Goal: Task Accomplishment & Management: Manage account settings

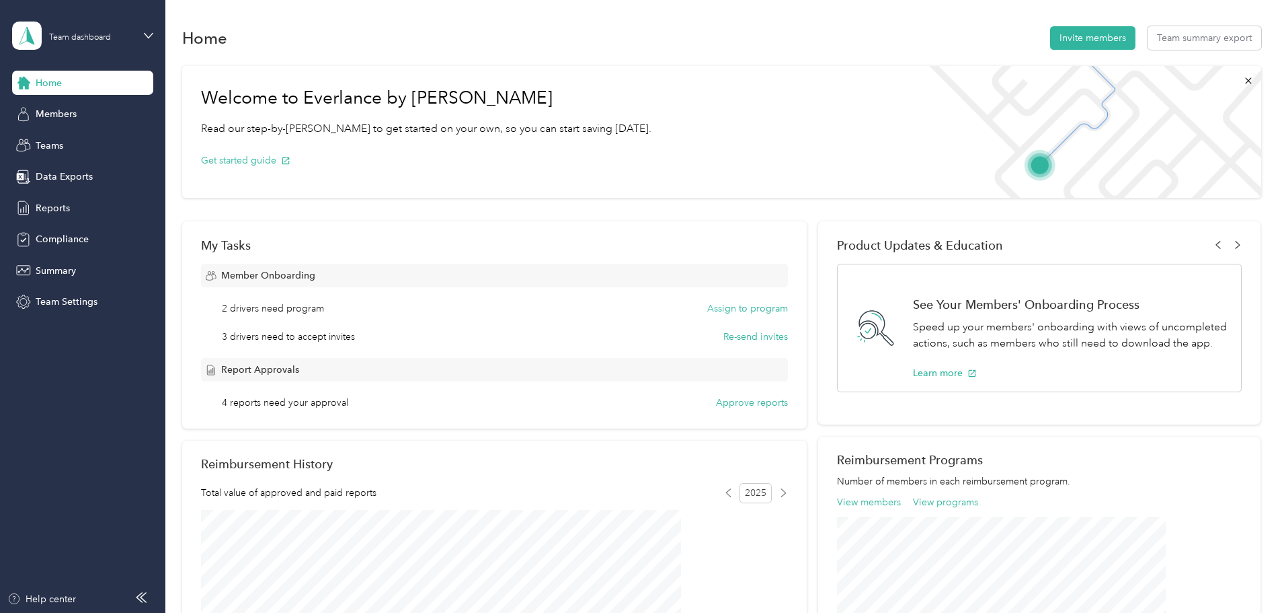
click at [87, 301] on span "Team Settings" at bounding box center [67, 302] width 62 height 14
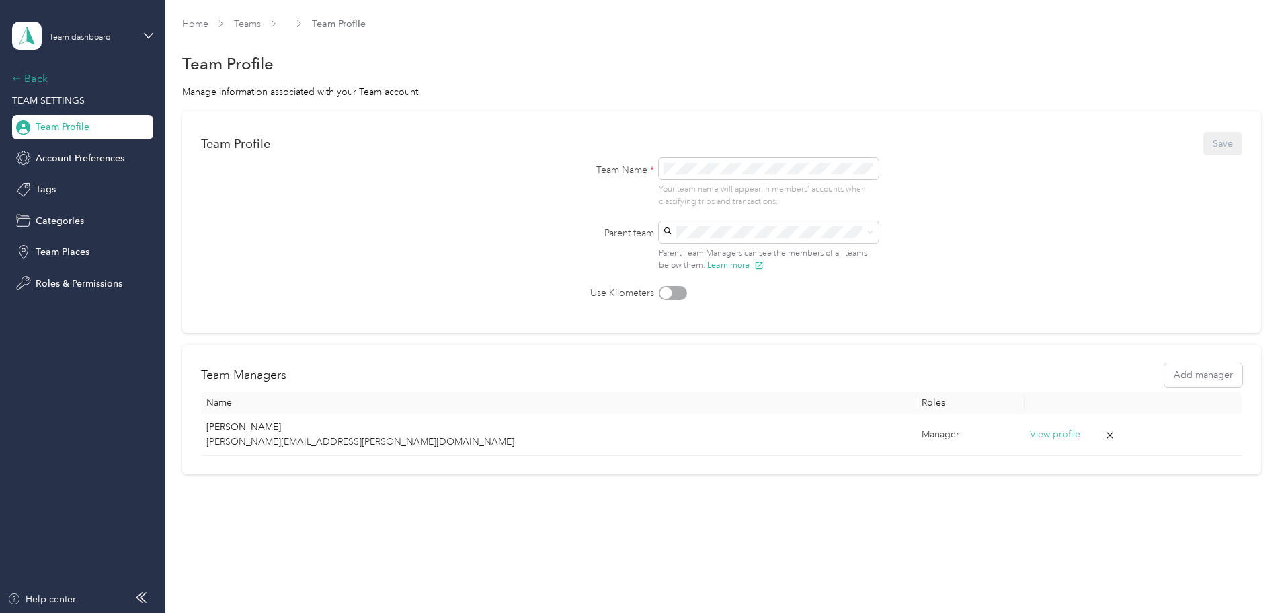
click at [35, 73] on div "Back" at bounding box center [79, 79] width 134 height 16
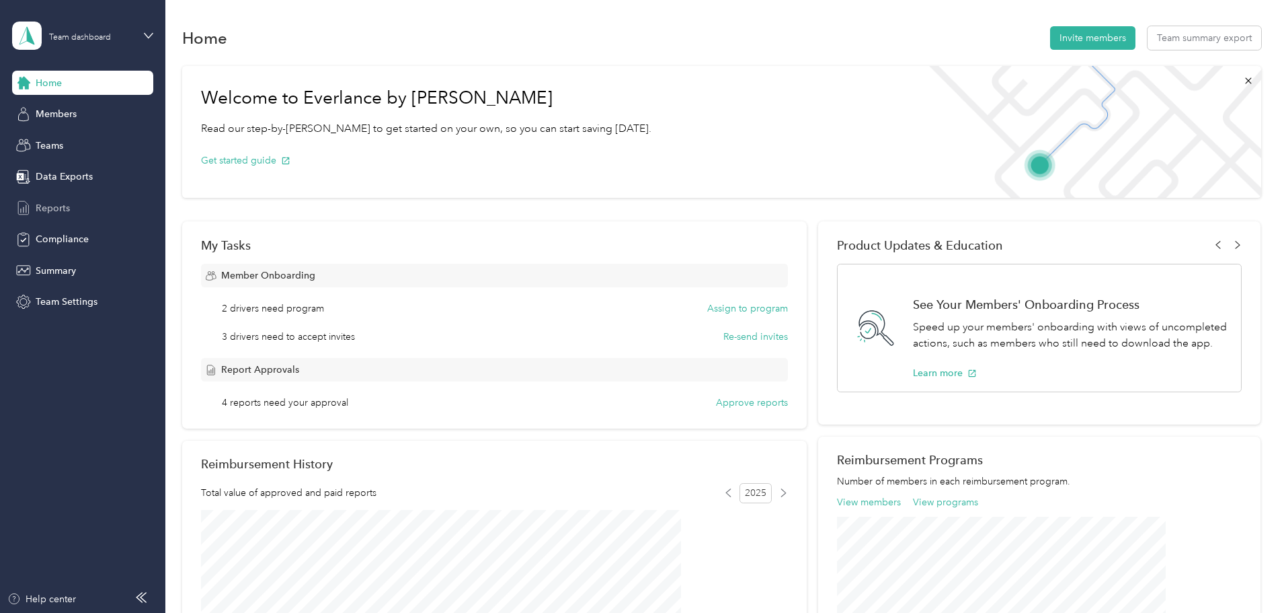
click at [56, 204] on span "Reports" at bounding box center [53, 208] width 34 height 14
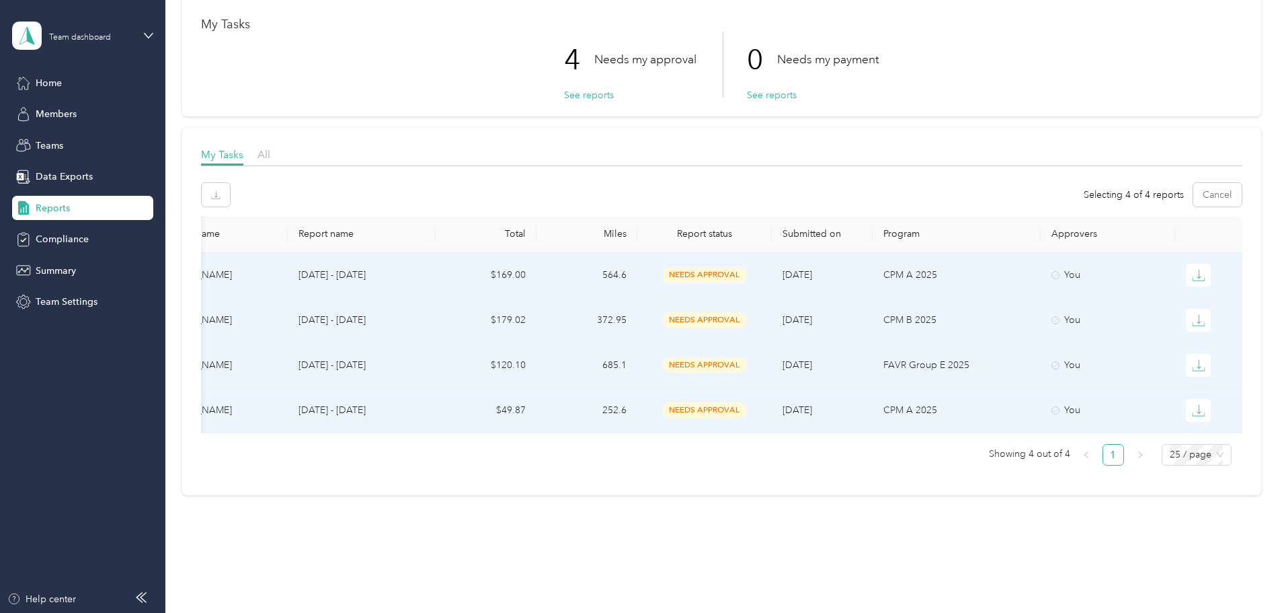
scroll to position [0, 259]
drag, startPoint x: 697, startPoint y: 447, endPoint x: 372, endPoint y: 427, distance: 326.1
click at [367, 427] on div "Member name Report name Total Miles Report status Submitted on Program Approver…" at bounding box center [722, 340] width 1042 height 249
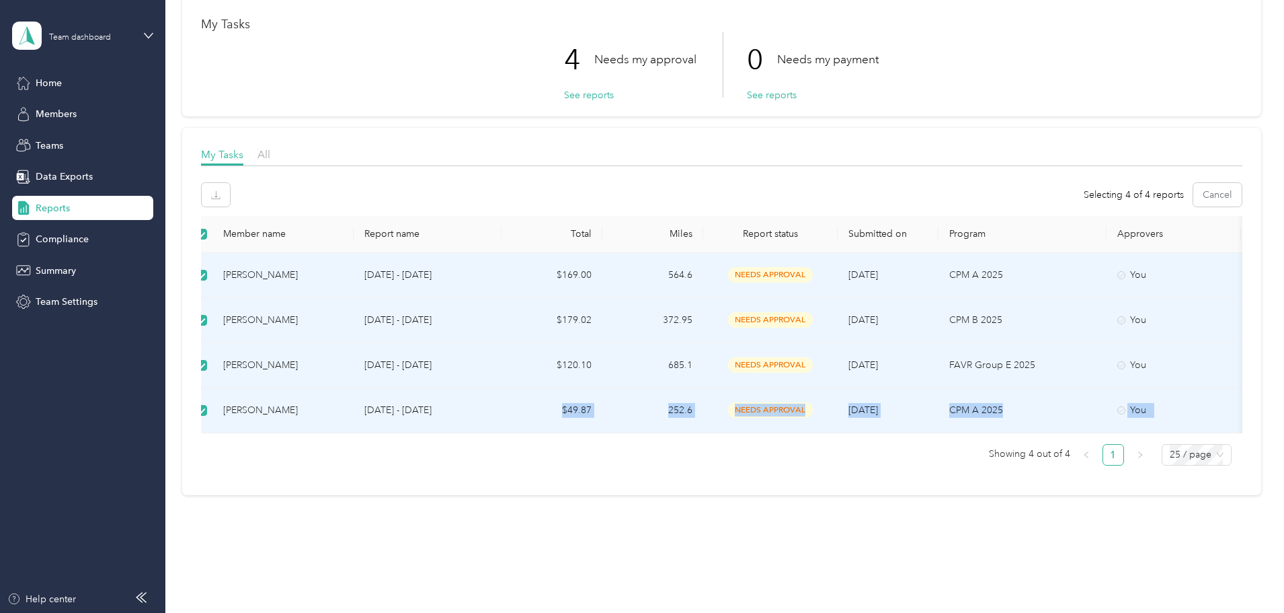
scroll to position [0, 0]
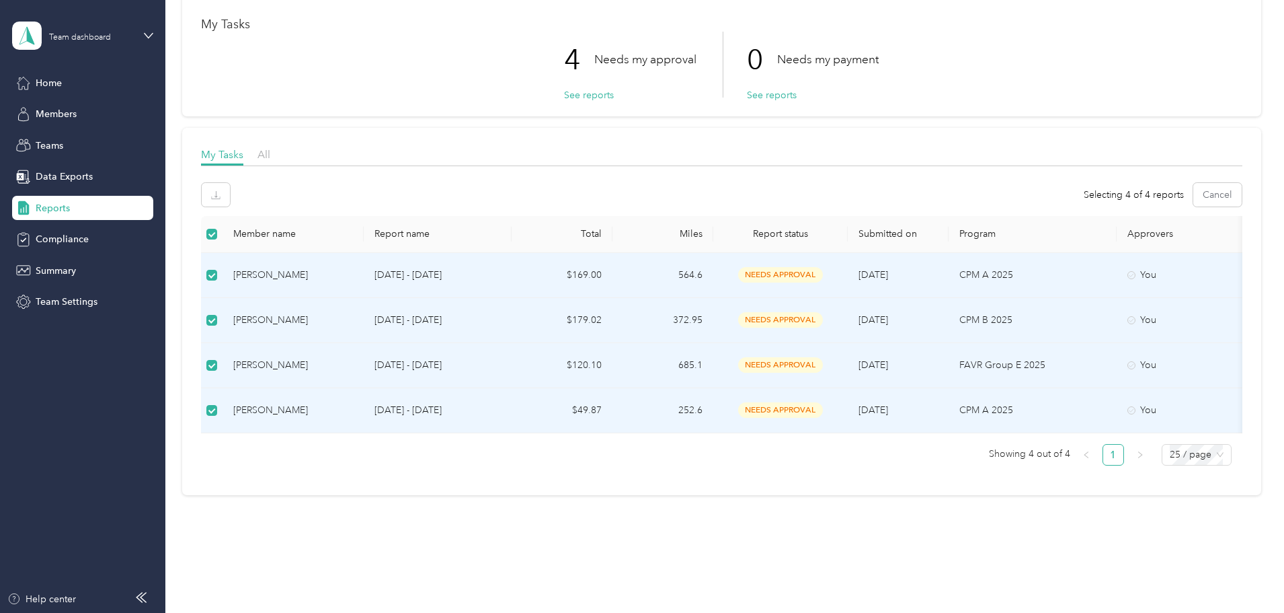
click at [223, 243] on th at bounding box center [212, 234] width 22 height 37
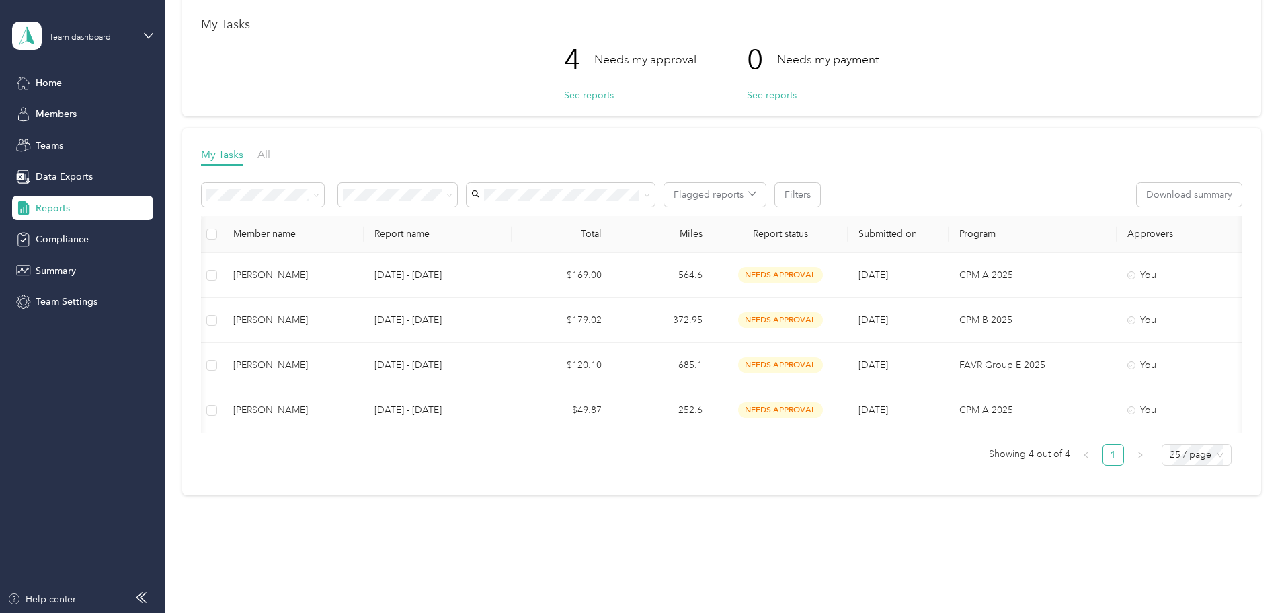
scroll to position [0, 259]
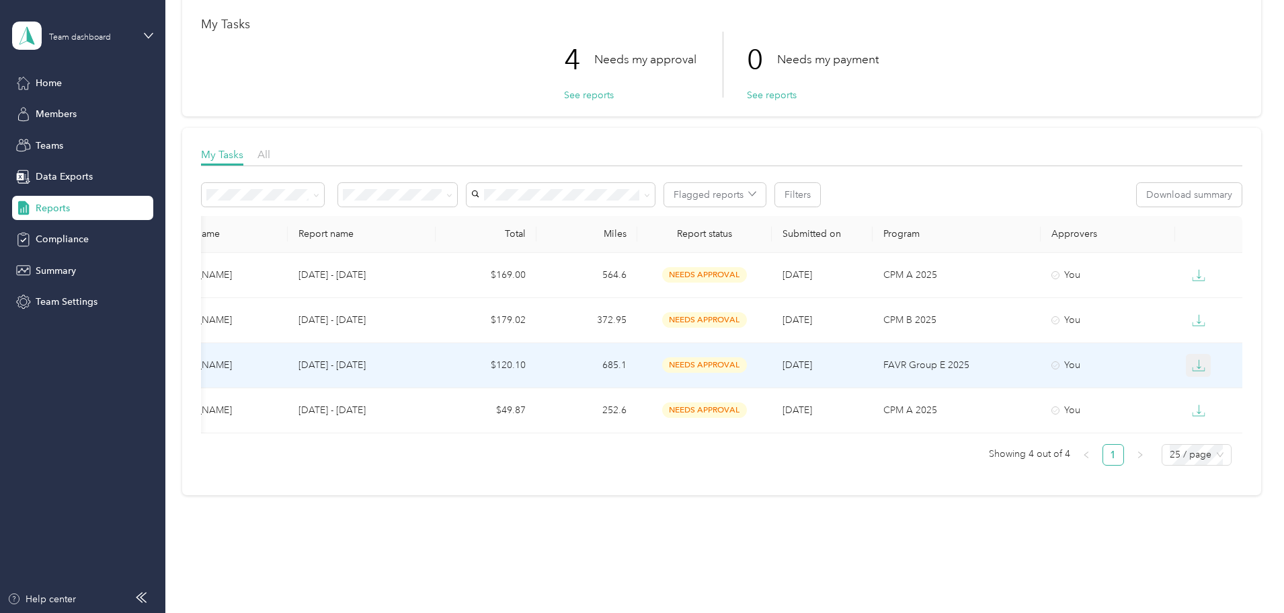
click at [1192, 364] on icon "button" at bounding box center [1198, 364] width 13 height 13
click at [1102, 384] on li "PDF" at bounding box center [1116, 390] width 47 height 24
click at [1122, 392] on div "PDF" at bounding box center [1116, 390] width 28 height 14
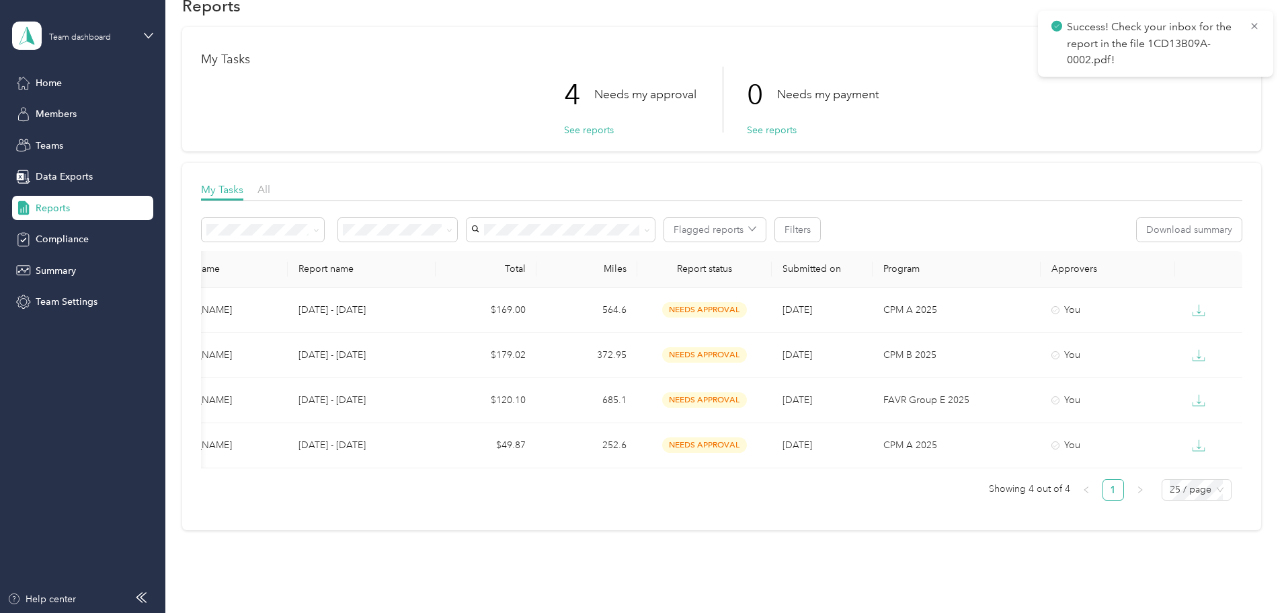
scroll to position [0, 0]
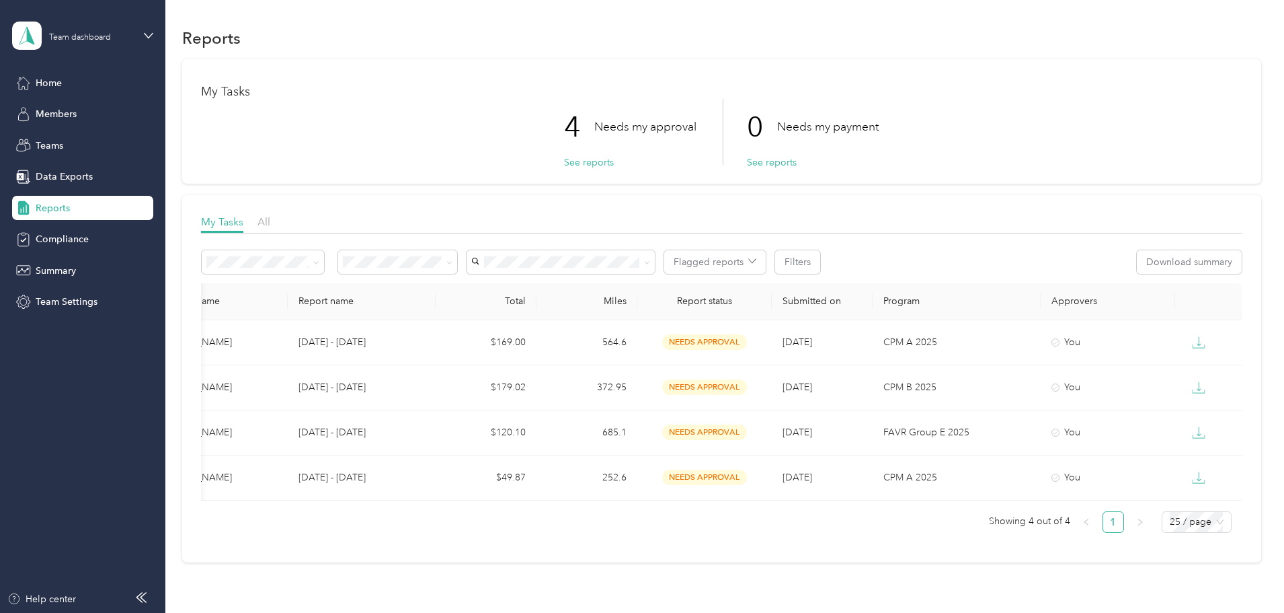
click at [1258, 90] on div "Reports My Tasks 4 Needs my approval See reports 0 Needs my payment See reports…" at bounding box center [721, 317] width 1112 height 635
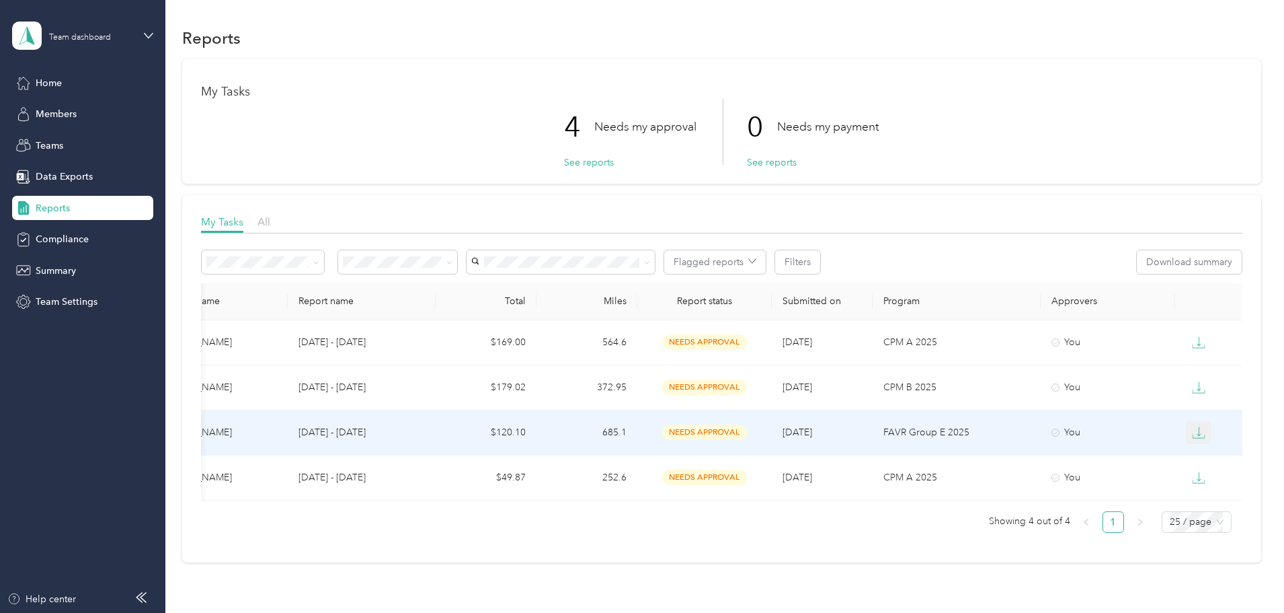
click at [1186, 430] on button "button" at bounding box center [1199, 432] width 26 height 23
click at [1113, 459] on div "PDF" at bounding box center [1116, 457] width 28 height 14
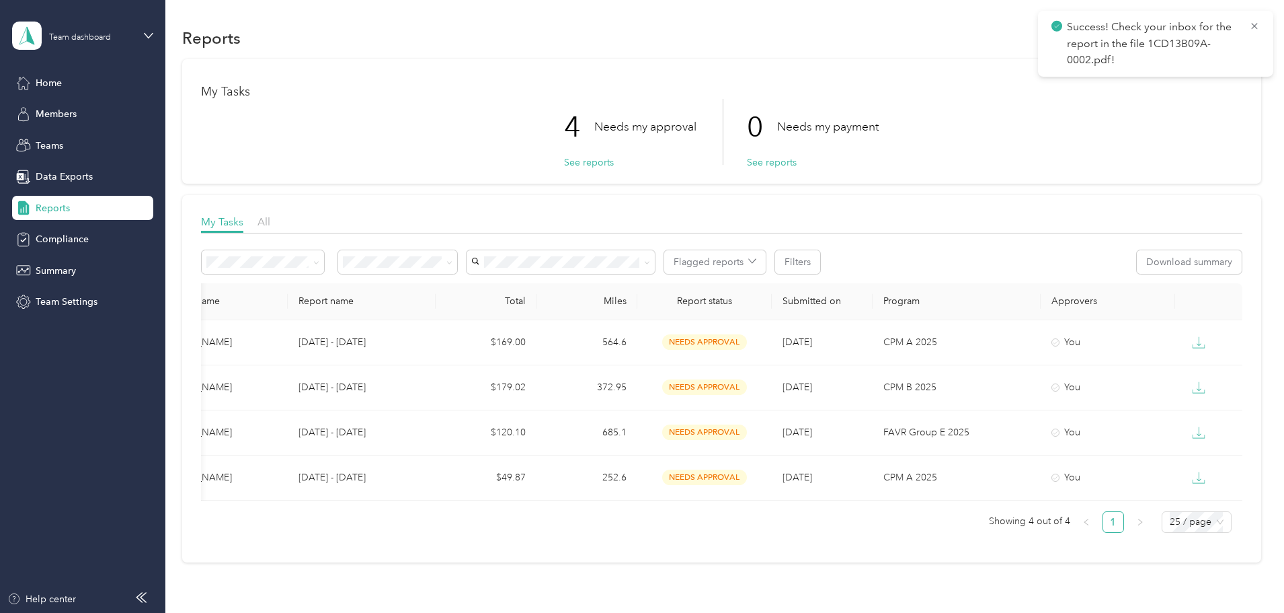
click at [1116, 55] on p "Success! Check your inbox for the report in the file 1CD13B09A-0002.pdf!" at bounding box center [1153, 44] width 172 height 50
click at [74, 182] on span "Data Exports" at bounding box center [64, 176] width 57 height 14
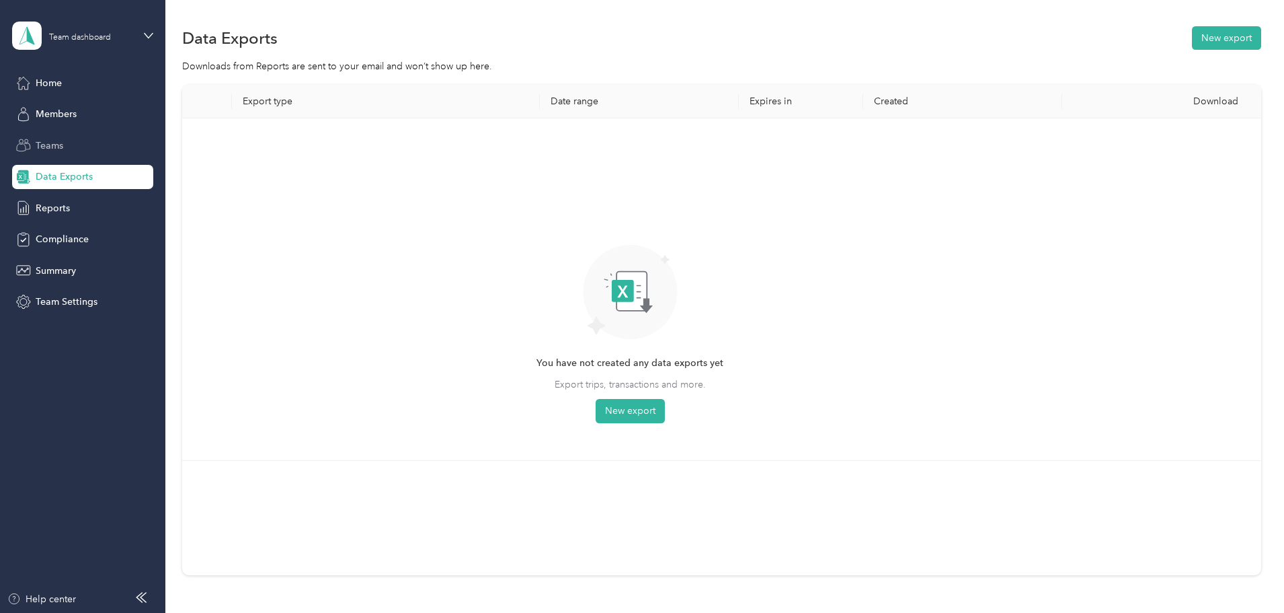
click at [55, 153] on div "Teams" at bounding box center [82, 145] width 141 height 24
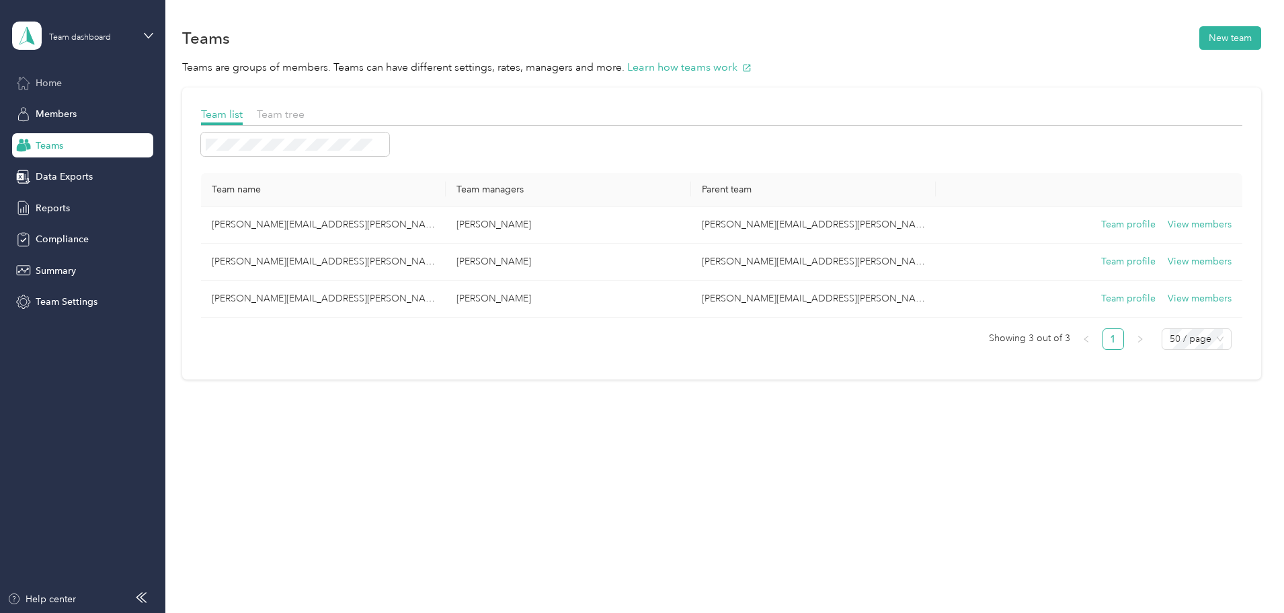
click at [46, 87] on span "Home" at bounding box center [49, 83] width 26 height 14
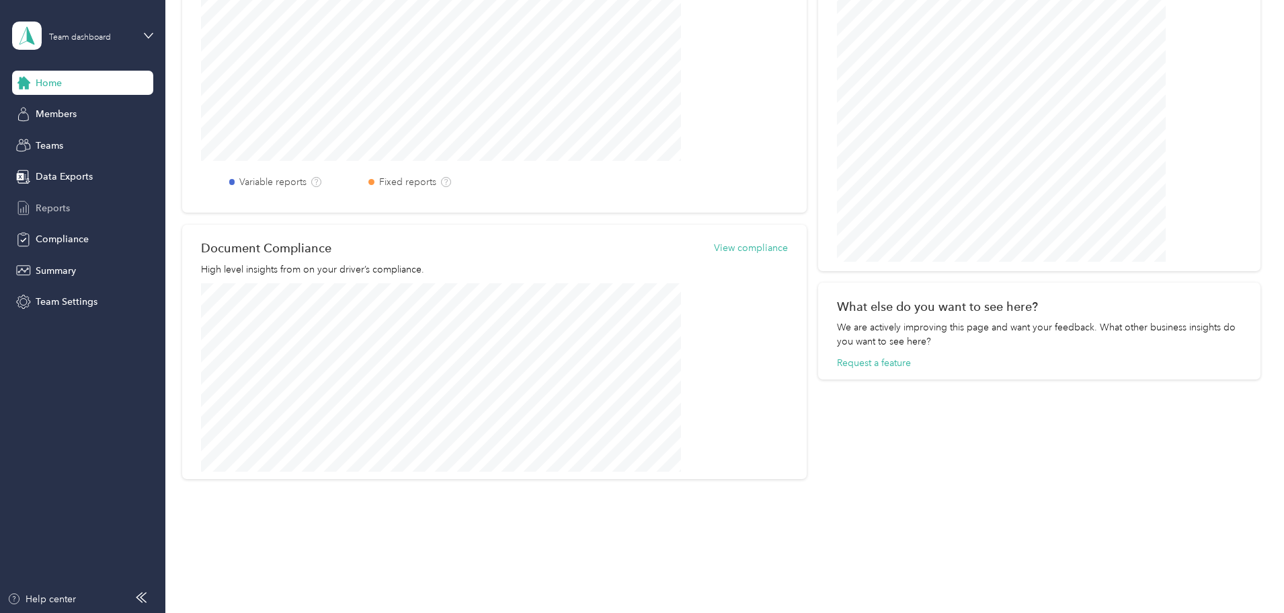
scroll to position [538, 0]
click at [56, 210] on span "Reports" at bounding box center [53, 208] width 34 height 14
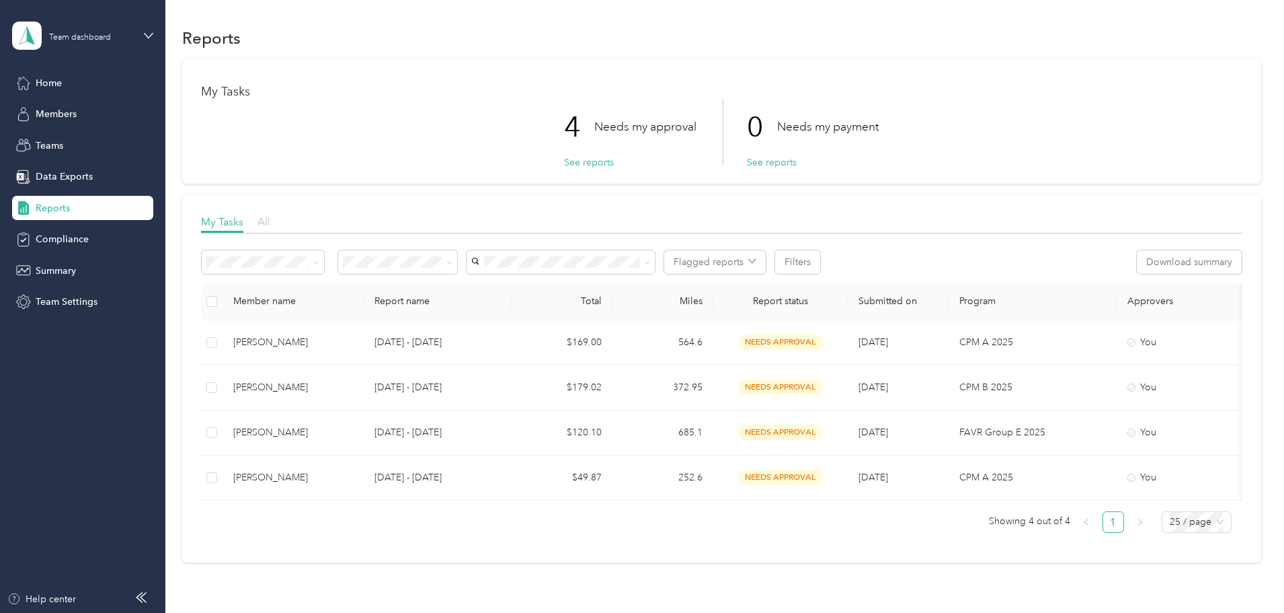
click at [270, 225] on span "All" at bounding box center [264, 221] width 13 height 13
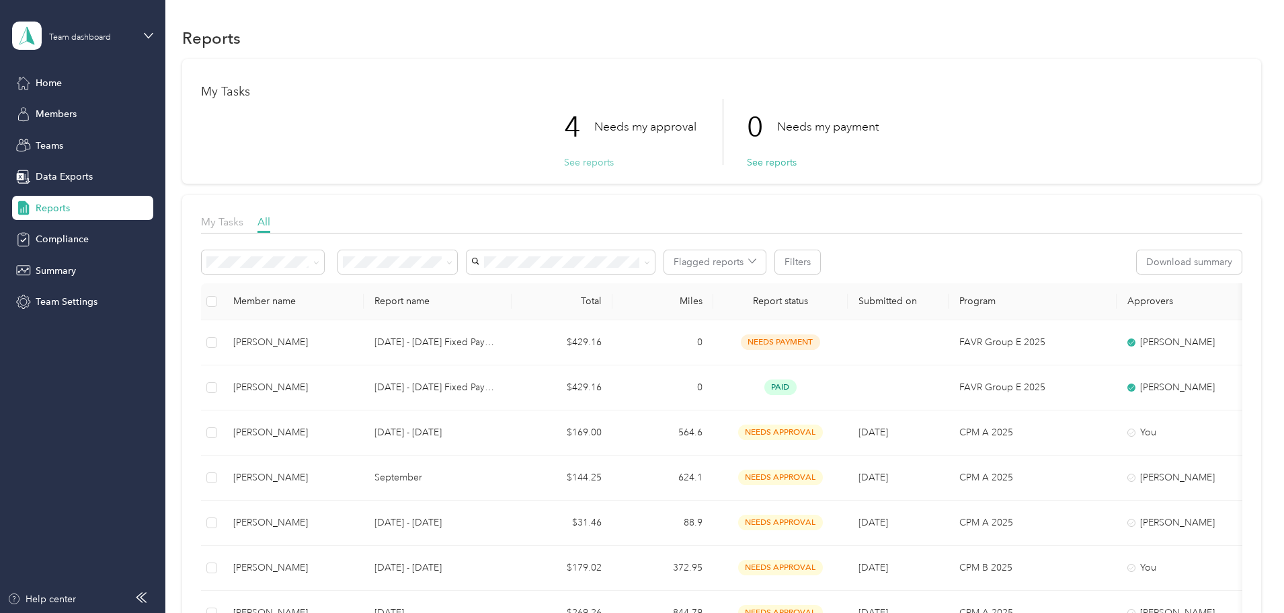
click at [570, 162] on button "See reports" at bounding box center [589, 162] width 50 height 14
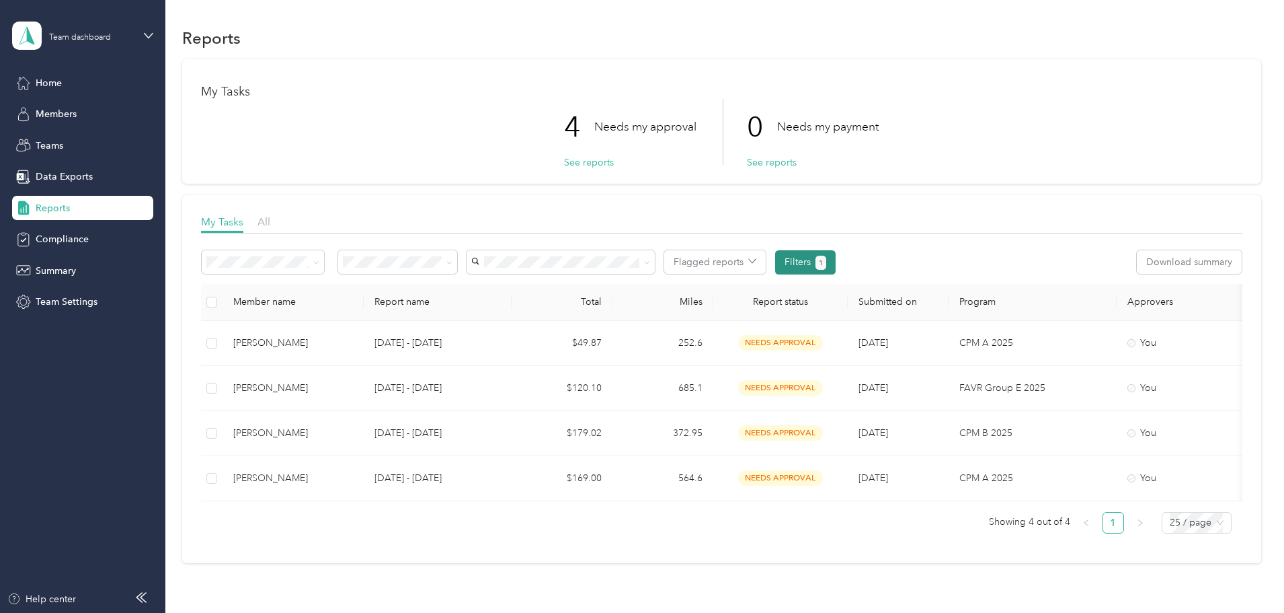
click at [837, 272] on button "Filters 1" at bounding box center [805, 262] width 61 height 24
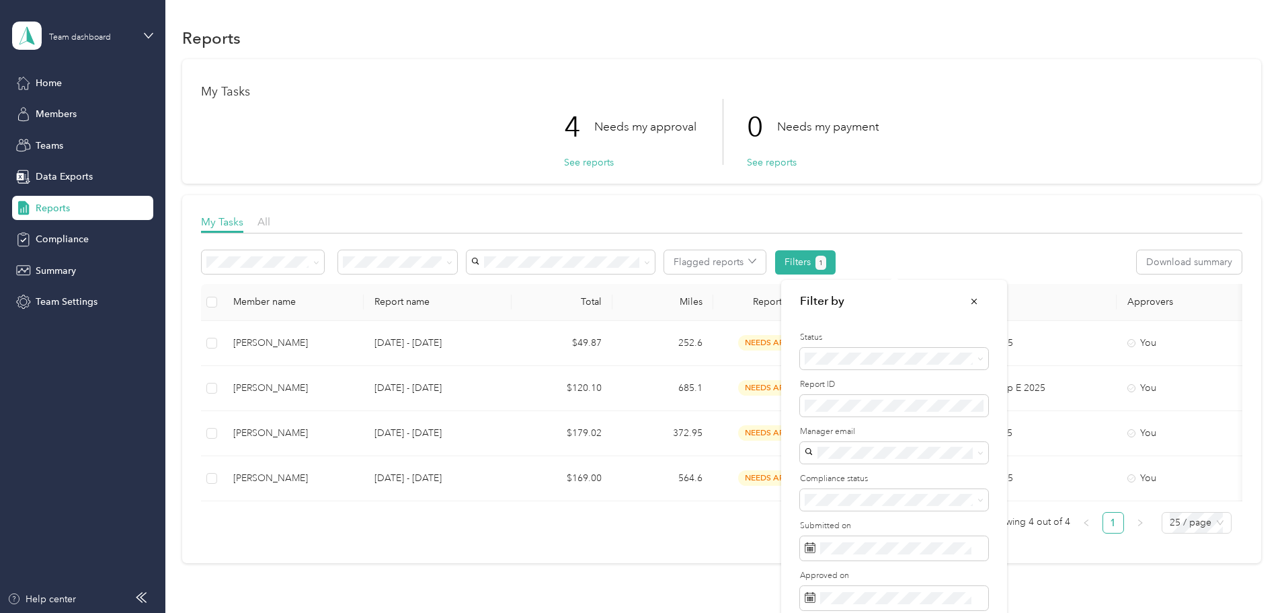
click at [972, 247] on div "Flagged reports Filters 1 Download summary Member name Report name Total Miles …" at bounding box center [722, 392] width 1042 height 303
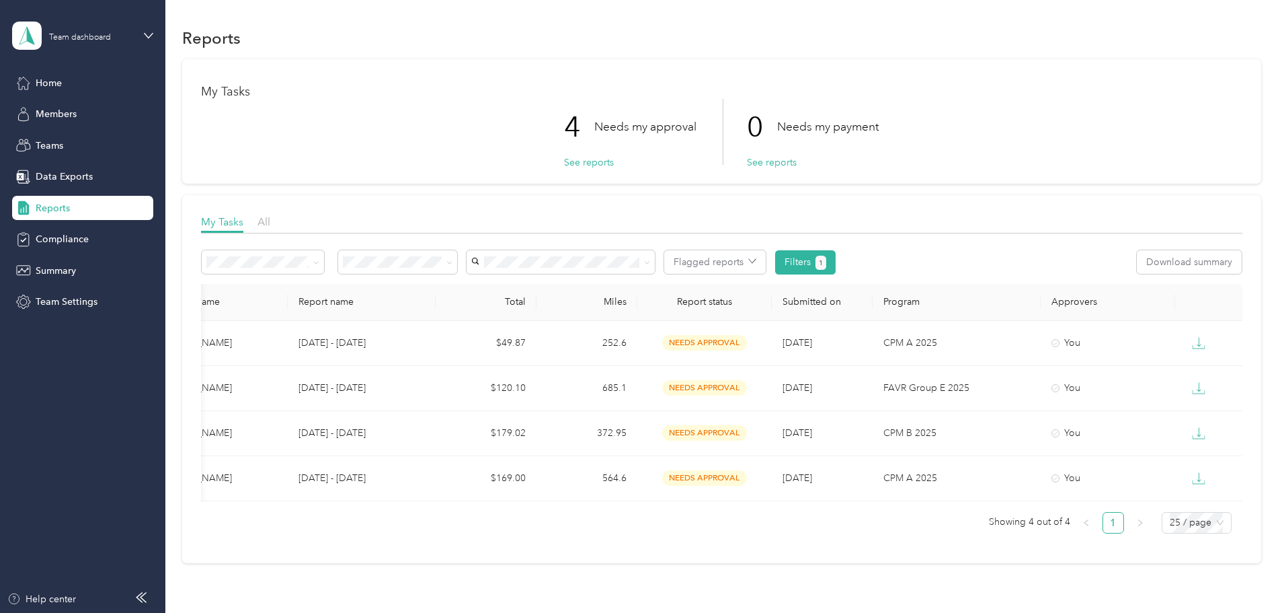
scroll to position [0, 259]
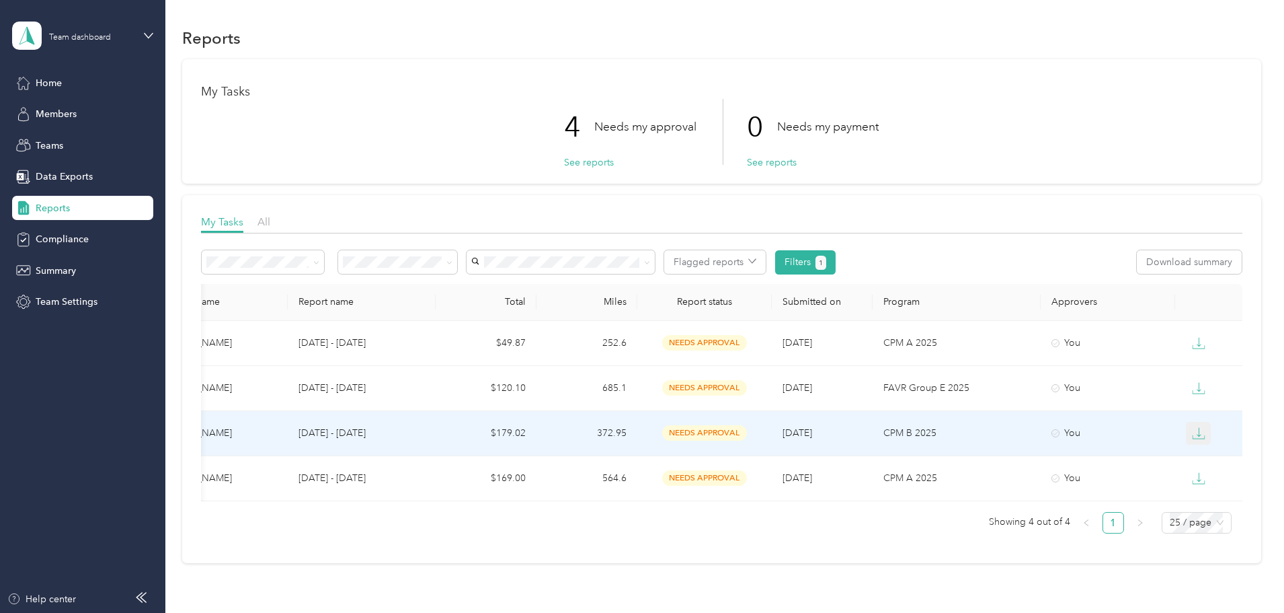
click at [1192, 430] on icon "button" at bounding box center [1198, 432] width 13 height 13
click at [1113, 449] on li "PDF" at bounding box center [1116, 458] width 47 height 24
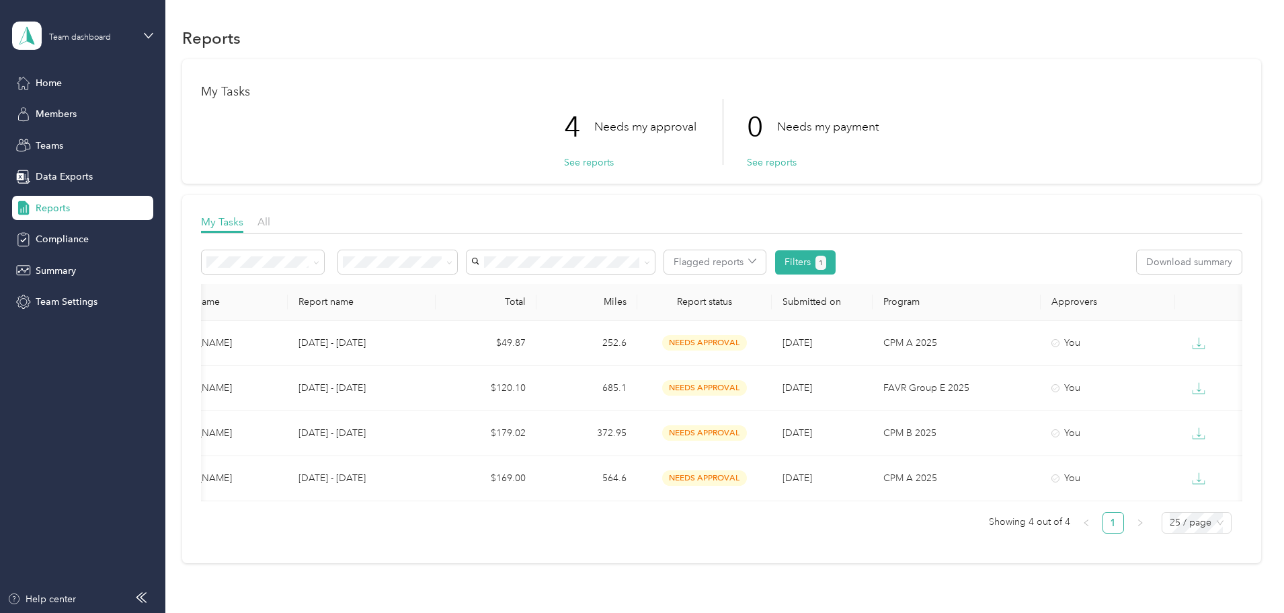
scroll to position [0, 0]
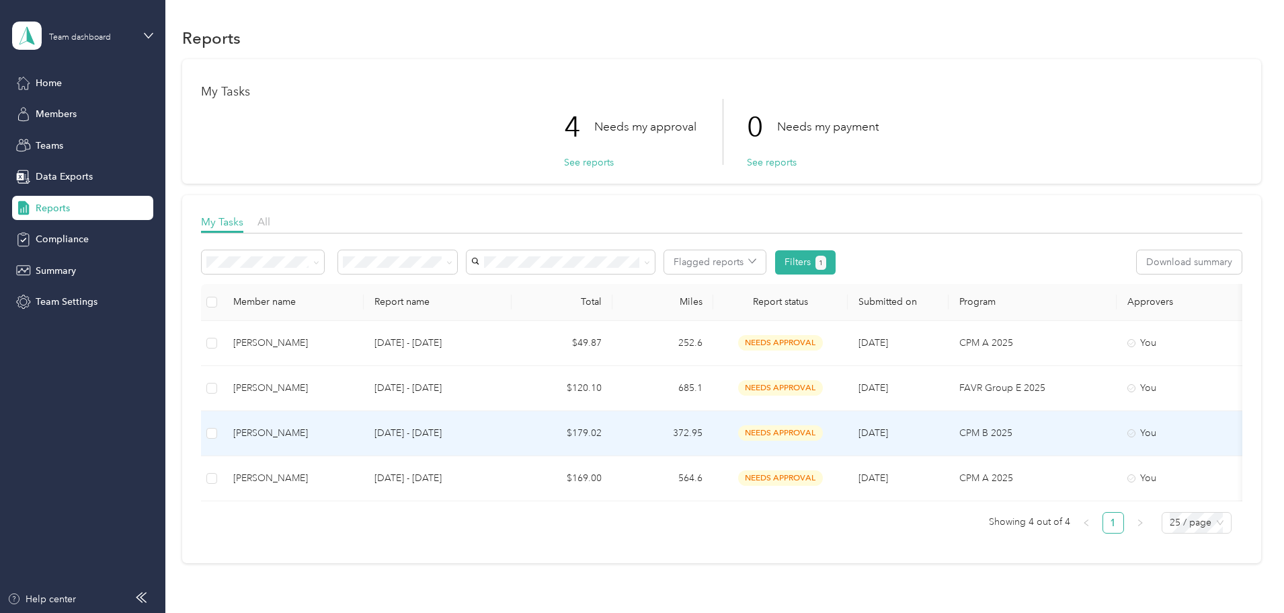
click at [353, 430] on div "[PERSON_NAME]" at bounding box center [293, 433] width 120 height 15
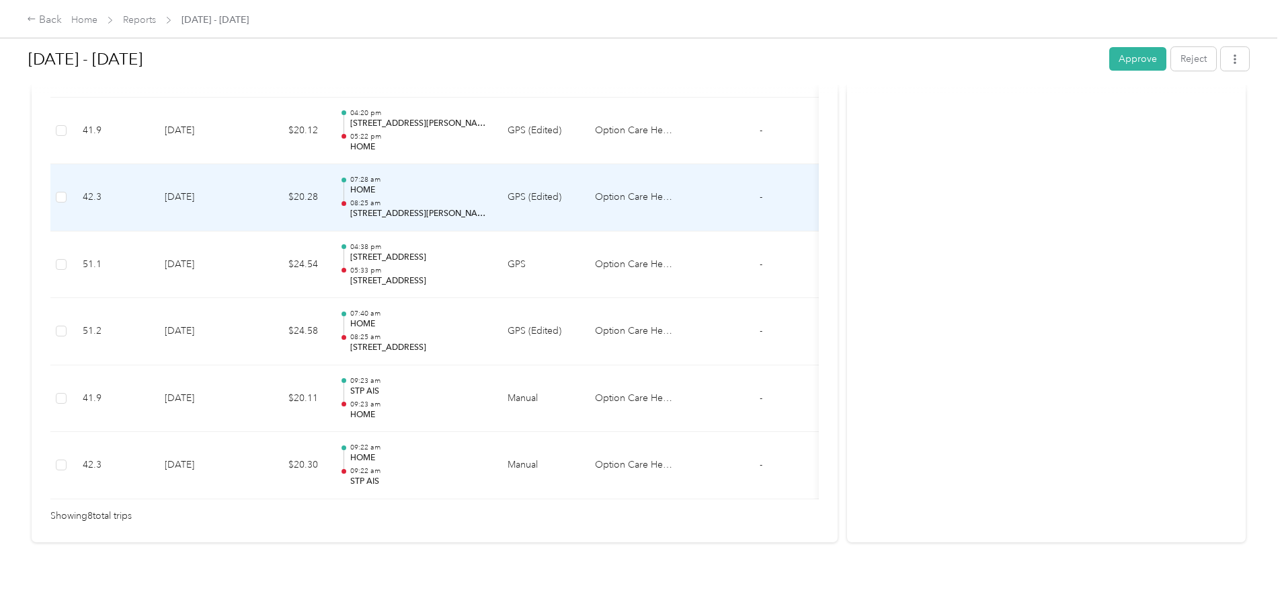
scroll to position [542, 0]
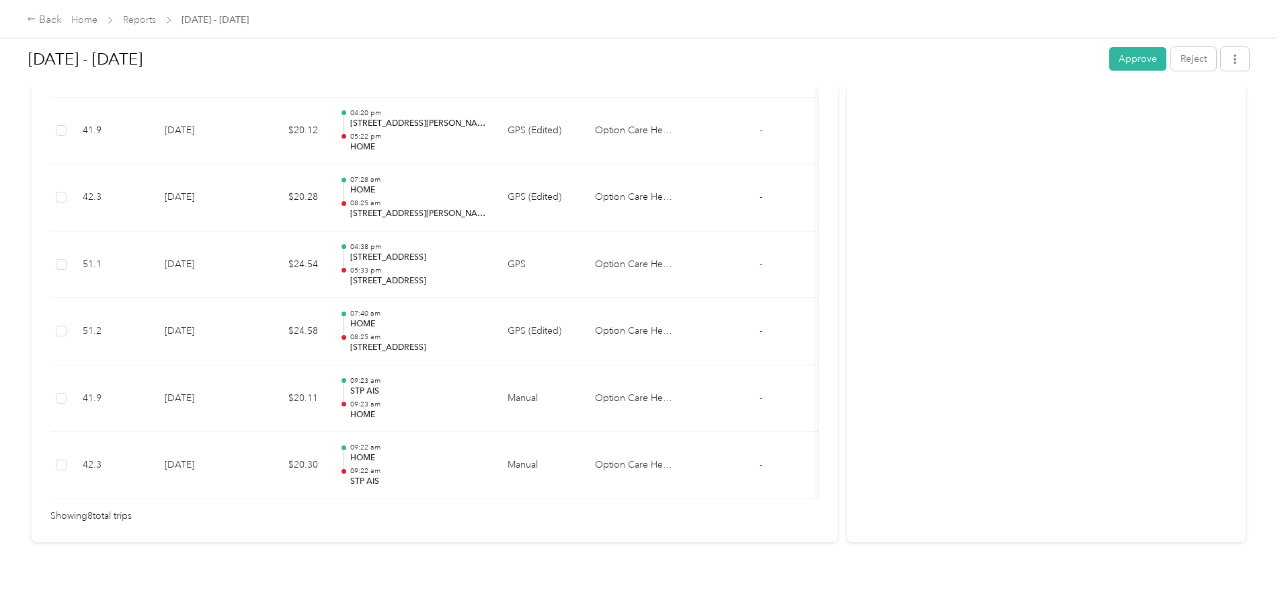
click at [1110, 60] on button "Approve" at bounding box center [1138, 59] width 57 height 24
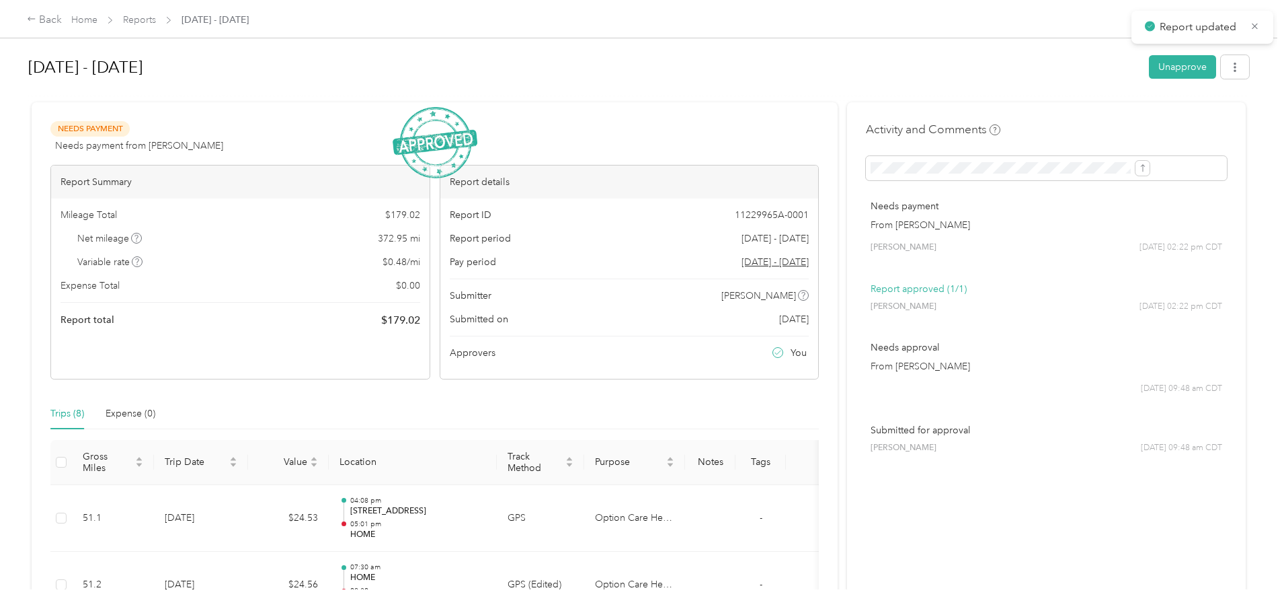
scroll to position [0, 0]
click at [109, 104] on div "[DATE] - [DATE] Unapprove Needs Payment Needs payment from [PERSON_NAME] View a…" at bounding box center [639, 294] width 1278 height 589
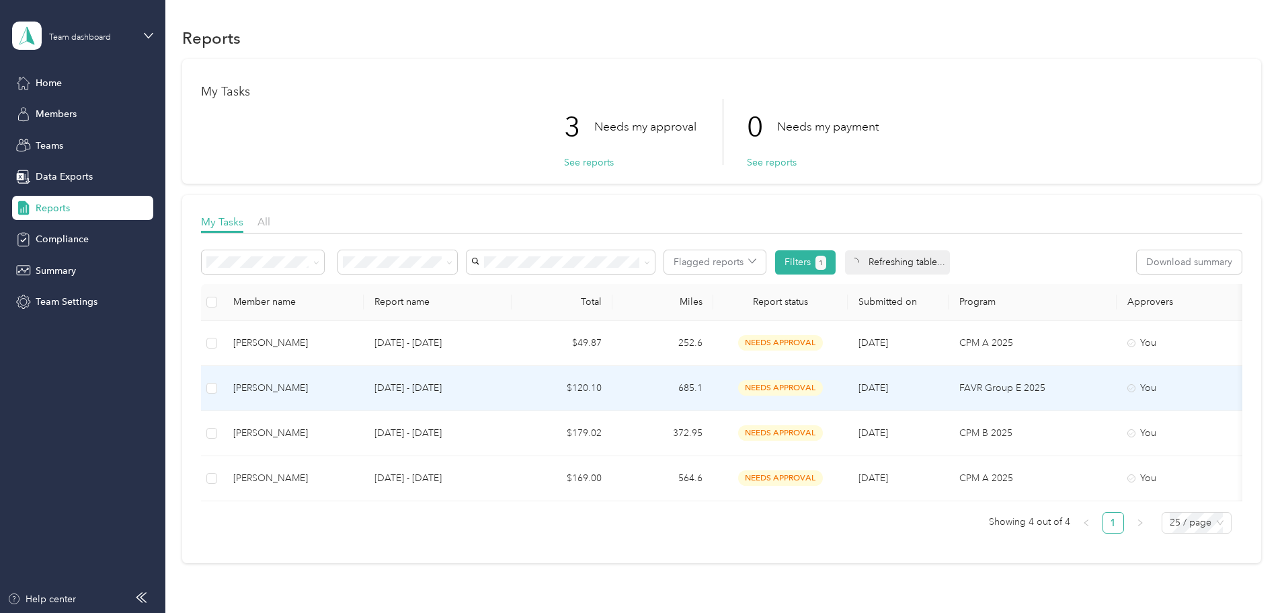
click at [353, 395] on div "[PERSON_NAME]" at bounding box center [293, 388] width 120 height 15
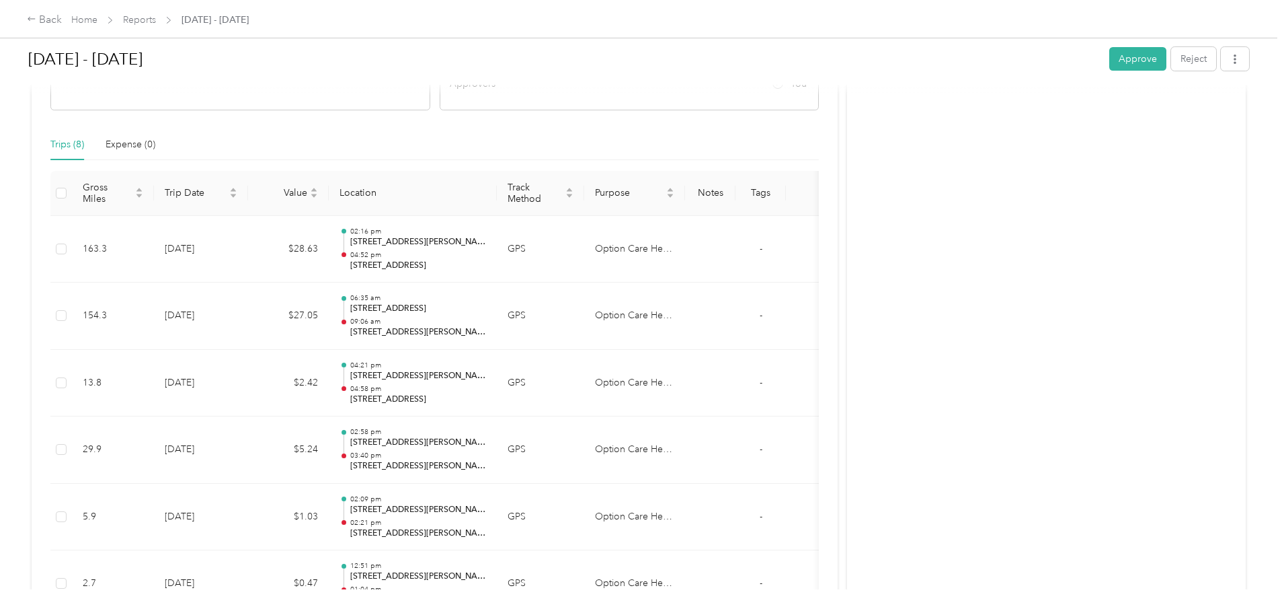
scroll to position [269, 0]
click at [1110, 52] on button "Approve" at bounding box center [1138, 59] width 57 height 24
click at [36, 23] on icon at bounding box center [31, 18] width 9 height 9
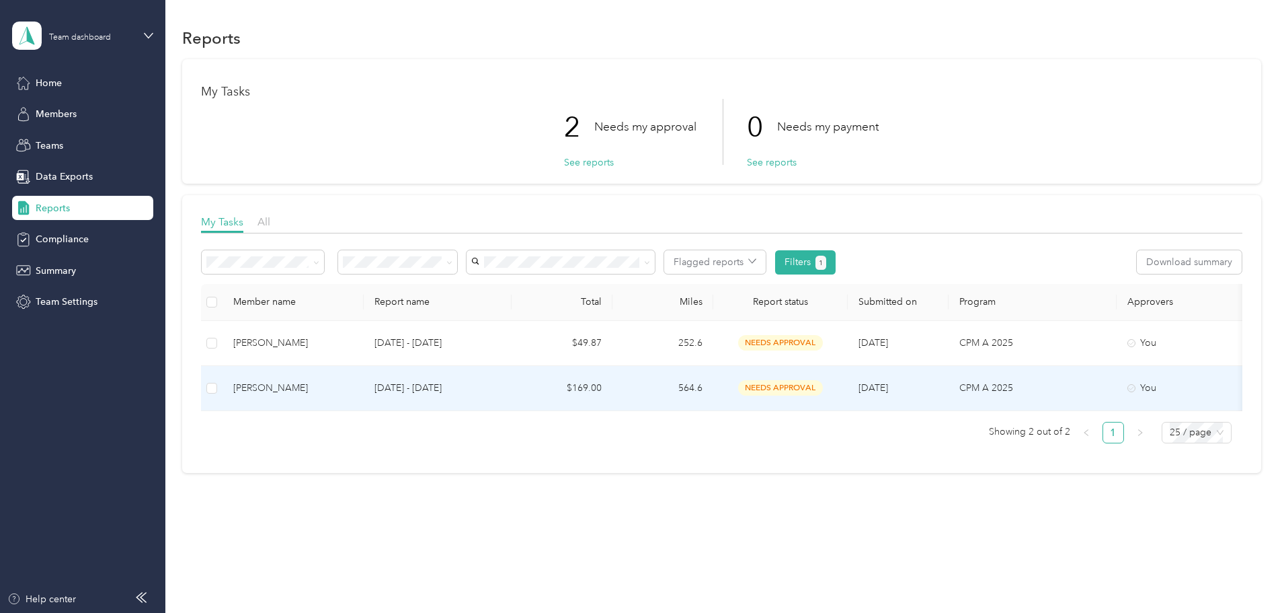
click at [326, 389] on div "[PERSON_NAME]" at bounding box center [293, 388] width 120 height 15
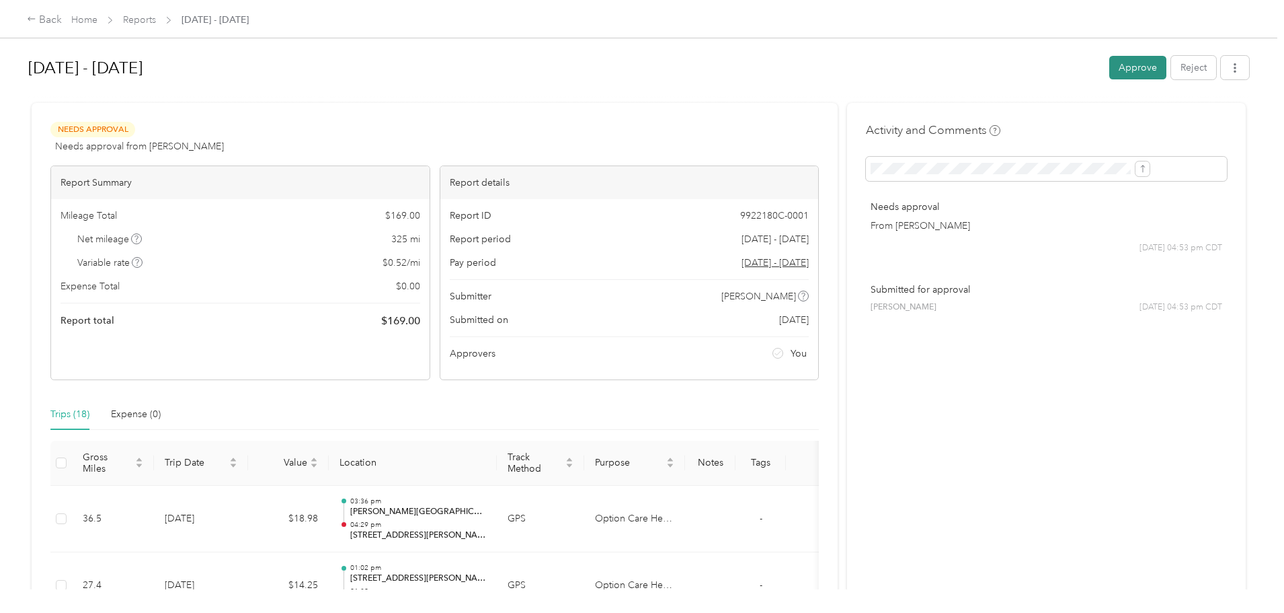
click at [1110, 70] on button "Approve" at bounding box center [1138, 68] width 57 height 24
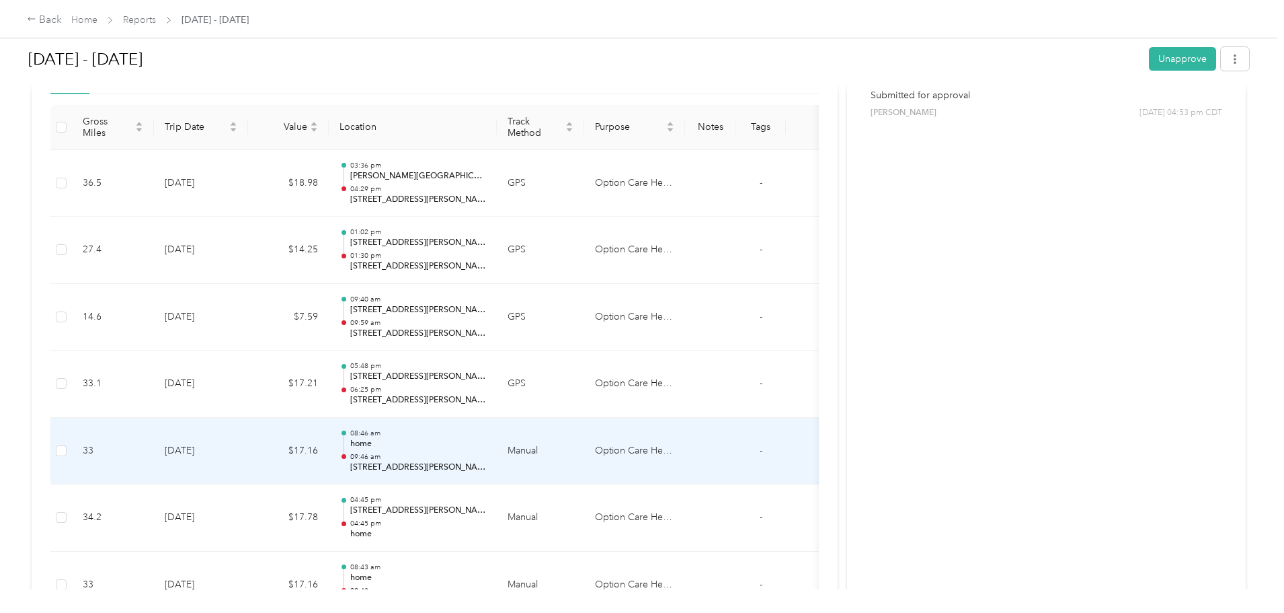
scroll to position [336, 0]
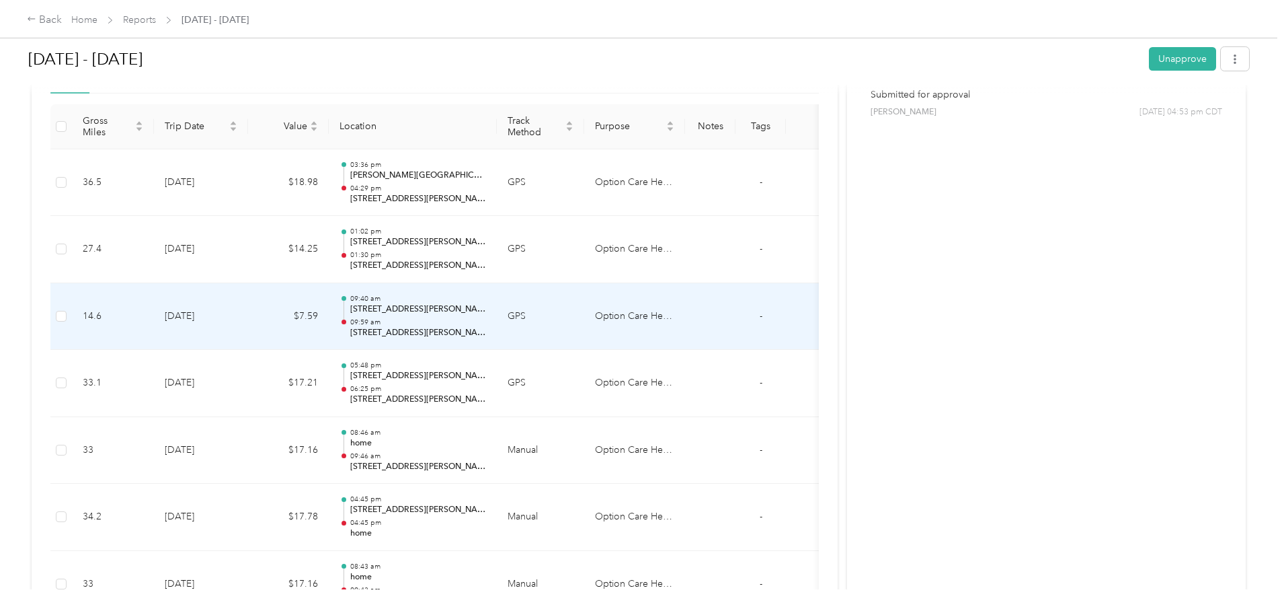
click at [248, 321] on td "[DATE]" at bounding box center [201, 316] width 94 height 67
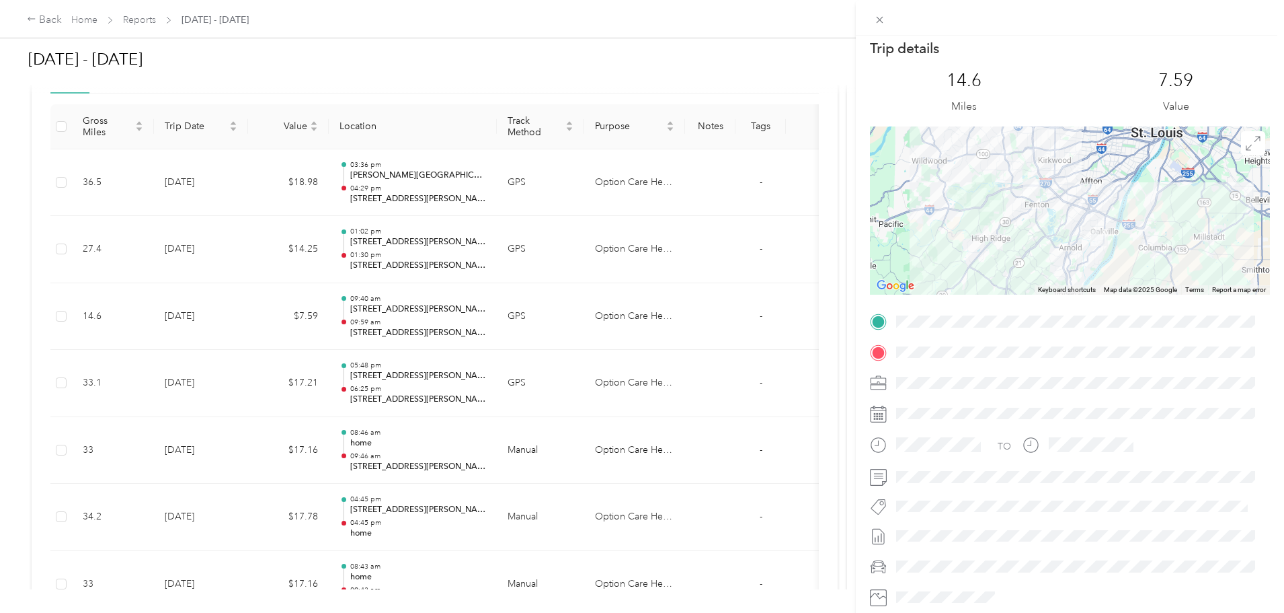
scroll to position [0, 0]
